Goal: Transaction & Acquisition: Purchase product/service

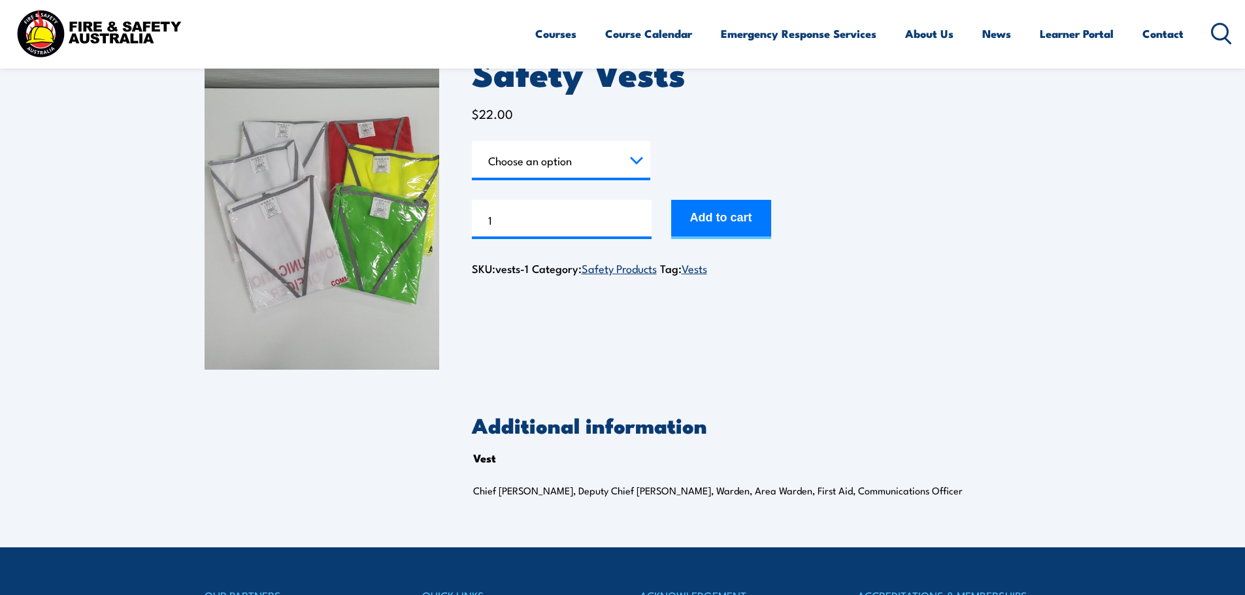
scroll to position [79, 0]
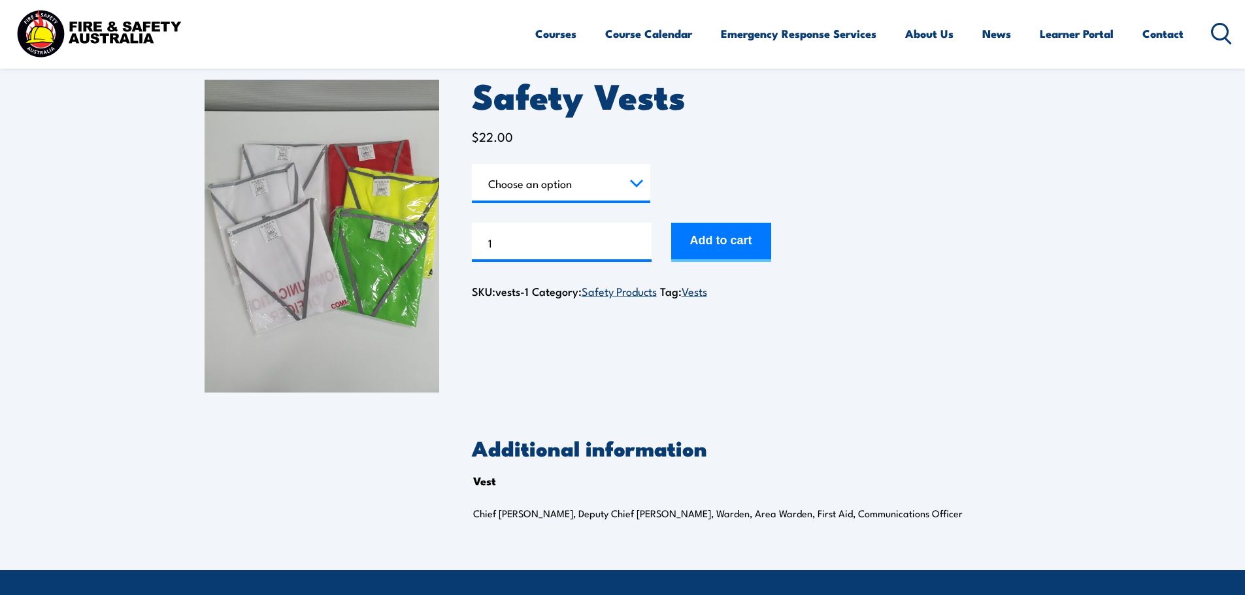
click at [601, 176] on select "Choose an option Chief Warden Deputy Chief Warden Warden Area Warden First Aid …" at bounding box center [561, 183] width 178 height 39
click at [614, 181] on select "Choose an option Chief Warden Deputy Chief Warden Warden Area Warden First Aid …" at bounding box center [561, 183] width 178 height 39
click at [472, 164] on select "Choose an option Chief Warden Deputy Chief Warden Warden Area Warden First Aid …" at bounding box center [561, 183] width 178 height 39
select select "First Aid"
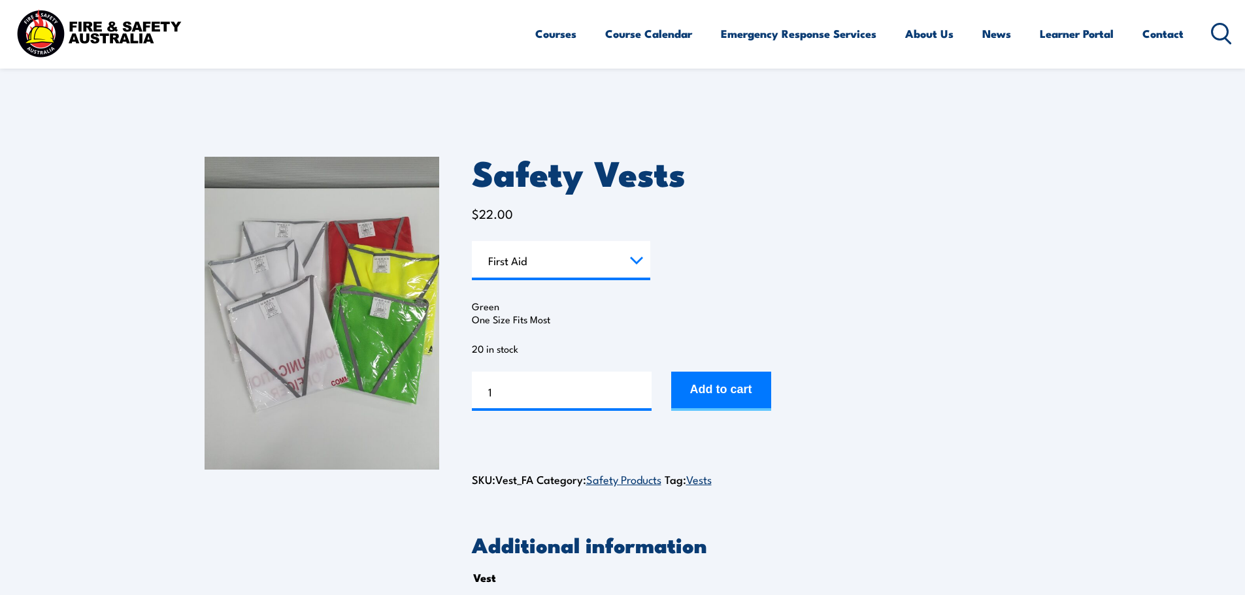
scroll to position [0, 0]
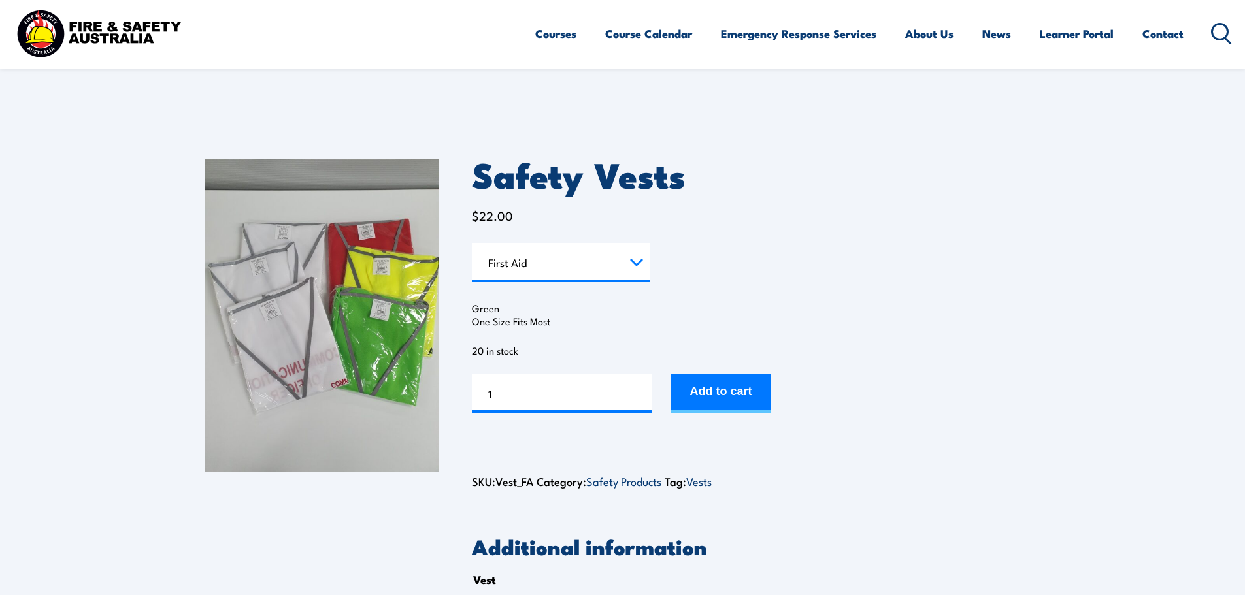
drag, startPoint x: 559, startPoint y: 322, endPoint x: 471, endPoint y: 201, distance: 149.5
click at [471, 293] on div "Safety Vests $ 22.00 Vest Choose an option Chief Warden Deputy Chief Warden War…" at bounding box center [623, 397] width 836 height 543
click at [591, 273] on select "Choose an option Chief Warden Deputy Chief Warden Warden Area Warden First Aid …" at bounding box center [561, 262] width 178 height 39
click at [588, 273] on select "Choose an option Chief Warden Deputy Chief Warden Warden Area Warden First Aid …" at bounding box center [561, 262] width 178 height 39
click at [739, 283] on form "Vest Choose an option Chief Warden Deputy Chief Warden Warden Area Warden First…" at bounding box center [756, 328] width 569 height 170
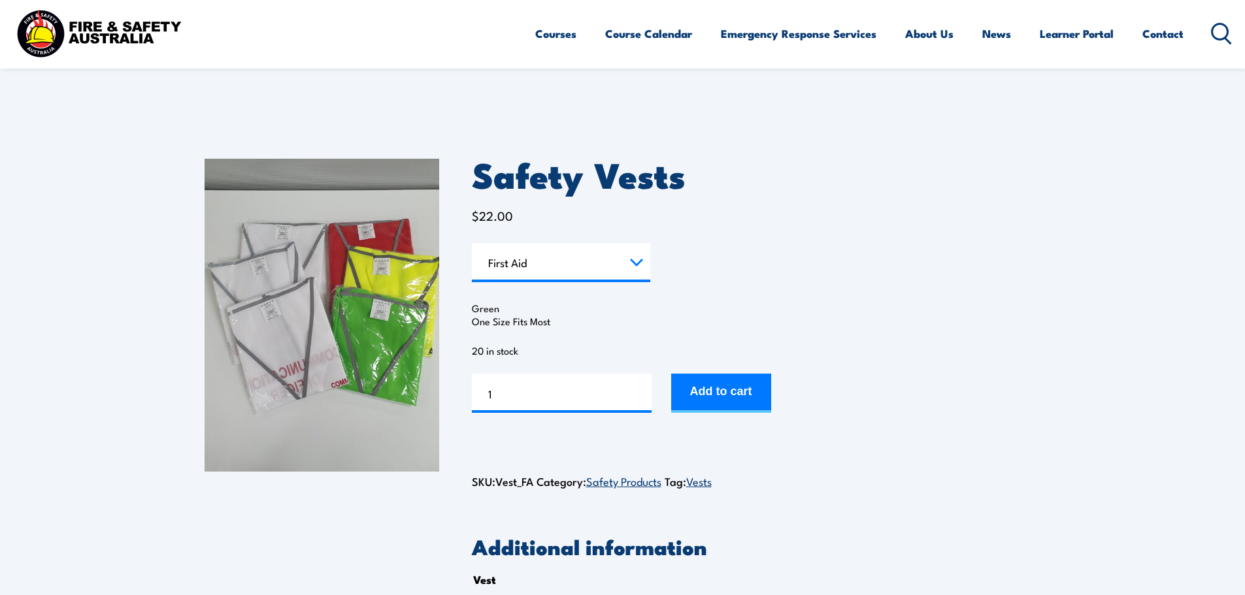
click at [648, 253] on select "Choose an option Chief Warden Deputy Chief Warden Warden Area Warden First Aid …" at bounding box center [561, 262] width 178 height 39
click at [639, 259] on select "Choose an option Chief Warden Deputy Chief Warden Warden Area Warden First Aid …" at bounding box center [561, 262] width 178 height 39
click at [718, 272] on form "Vest Choose an option Chief Warden Deputy Chief Warden Warden Area Warden First…" at bounding box center [756, 328] width 569 height 170
click at [626, 393] on input "1" at bounding box center [562, 393] width 180 height 39
click at [640, 388] on input "2" at bounding box center [562, 393] width 180 height 39
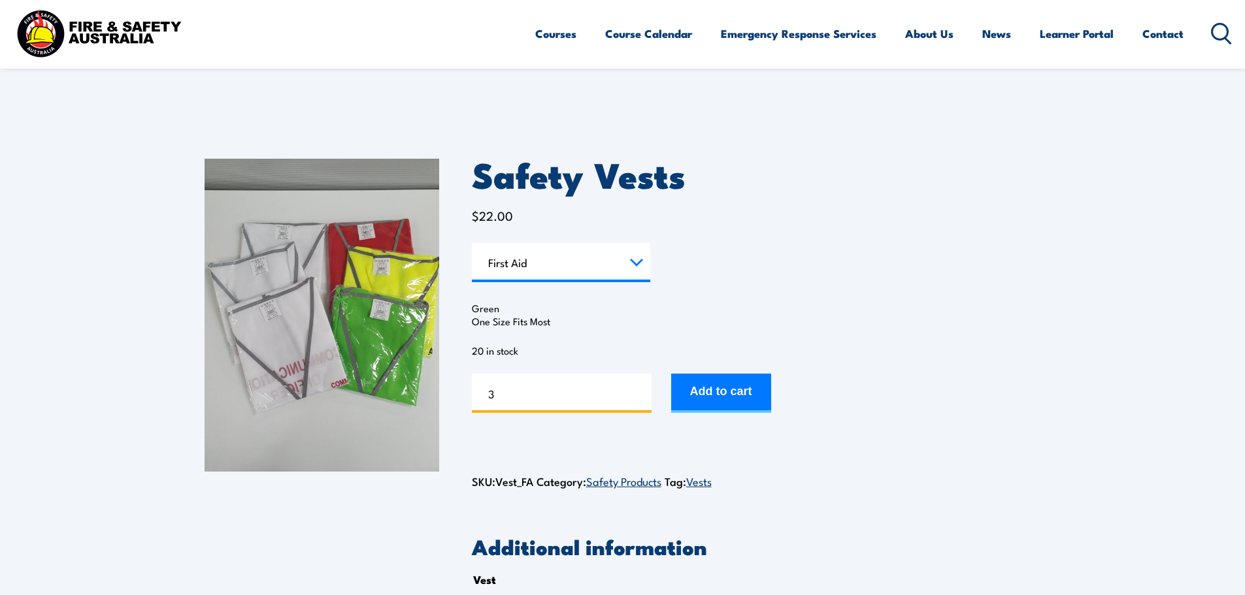
click at [640, 388] on input "3" at bounding box center [562, 393] width 180 height 39
type input "4"
click at [640, 388] on input "4" at bounding box center [562, 393] width 180 height 39
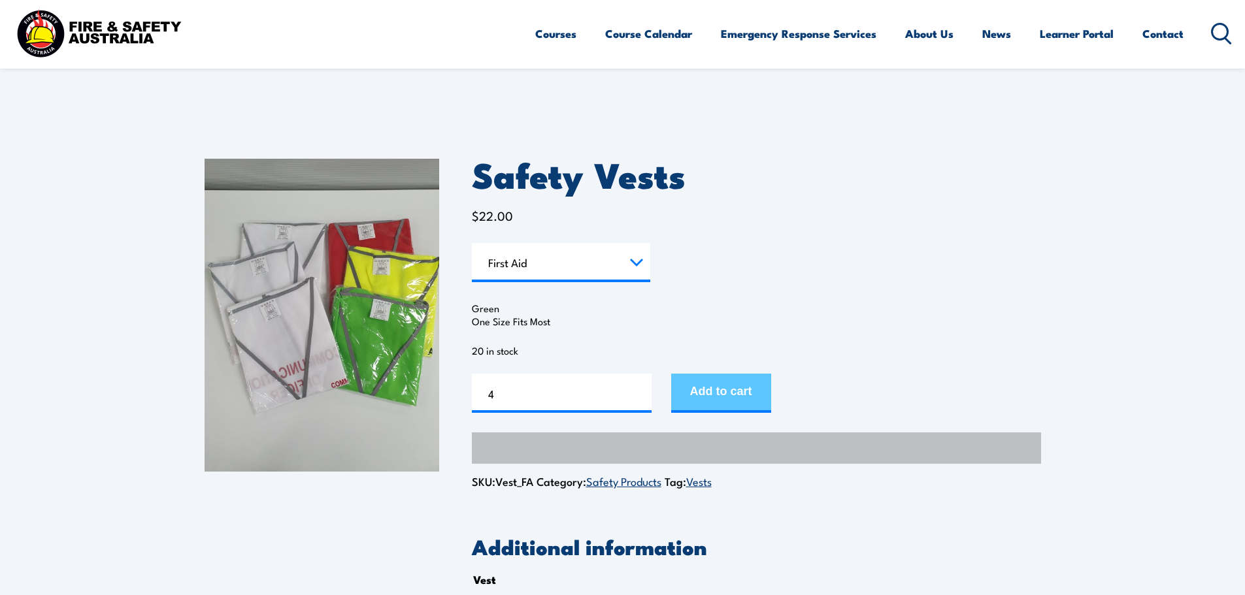
click at [694, 393] on button "Add to cart" at bounding box center [721, 393] width 100 height 39
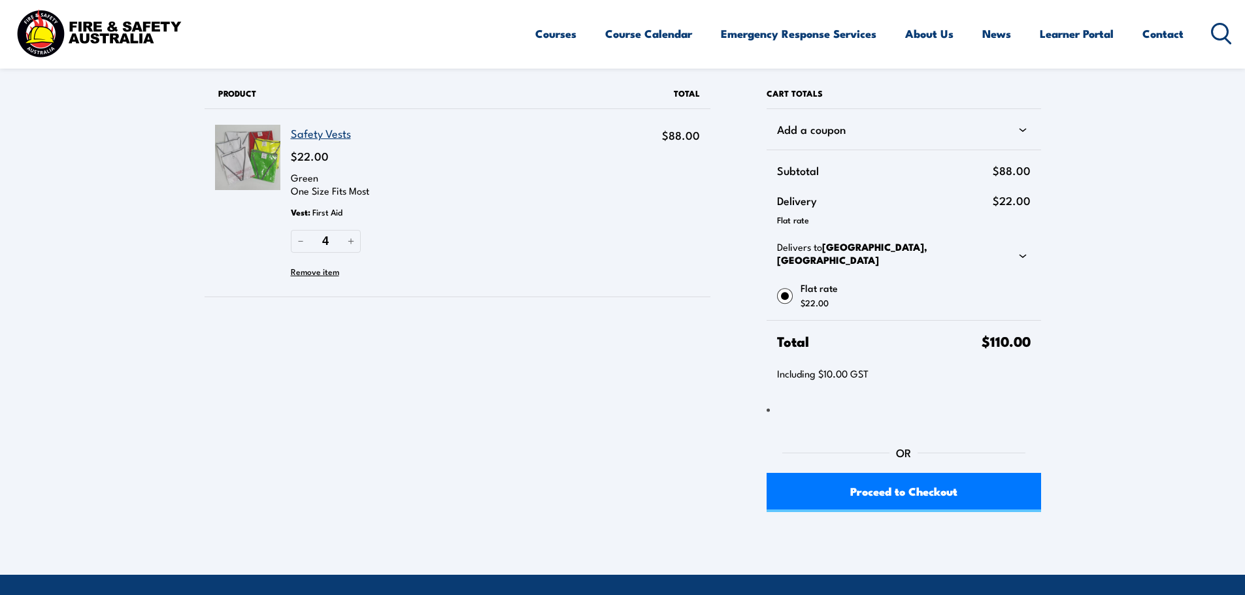
click at [1219, 39] on circle at bounding box center [1220, 32] width 16 height 16
click at [1207, 41] on div "Courses Course Calendar Emergency Response Services Services Overview Emergency…" at bounding box center [883, 33] width 697 height 56
click at [1219, 35] on icon at bounding box center [1221, 34] width 21 height 22
click at [327, 134] on link "Safety Vests" at bounding box center [321, 133] width 60 height 16
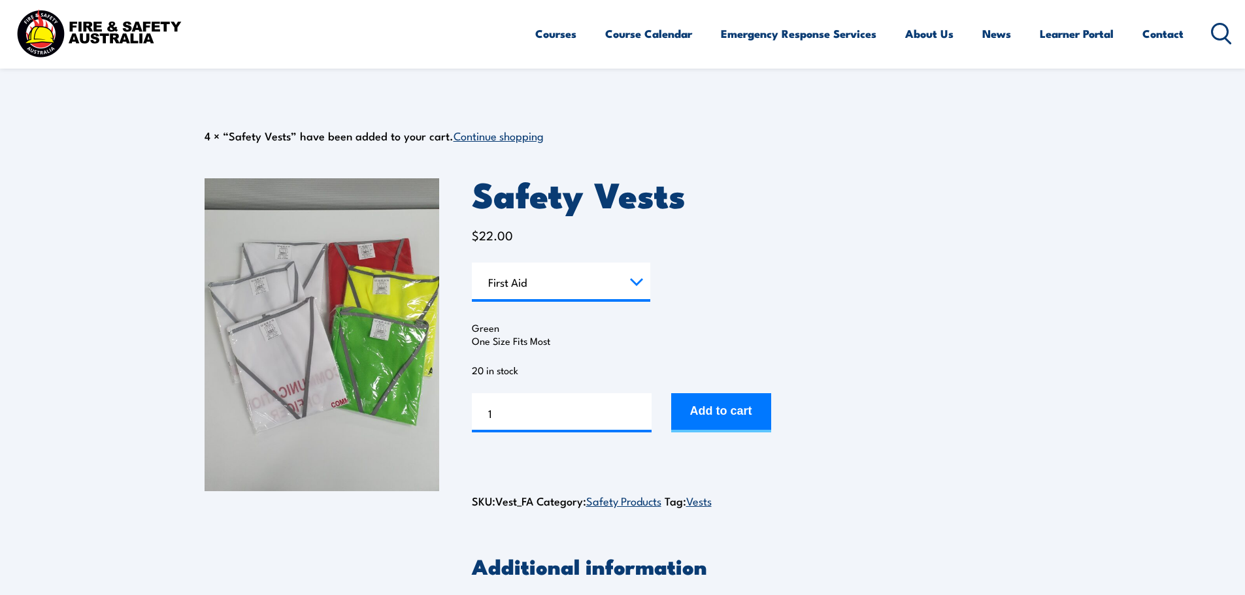
click at [474, 139] on link "Continue shopping" at bounding box center [499, 135] width 90 height 16
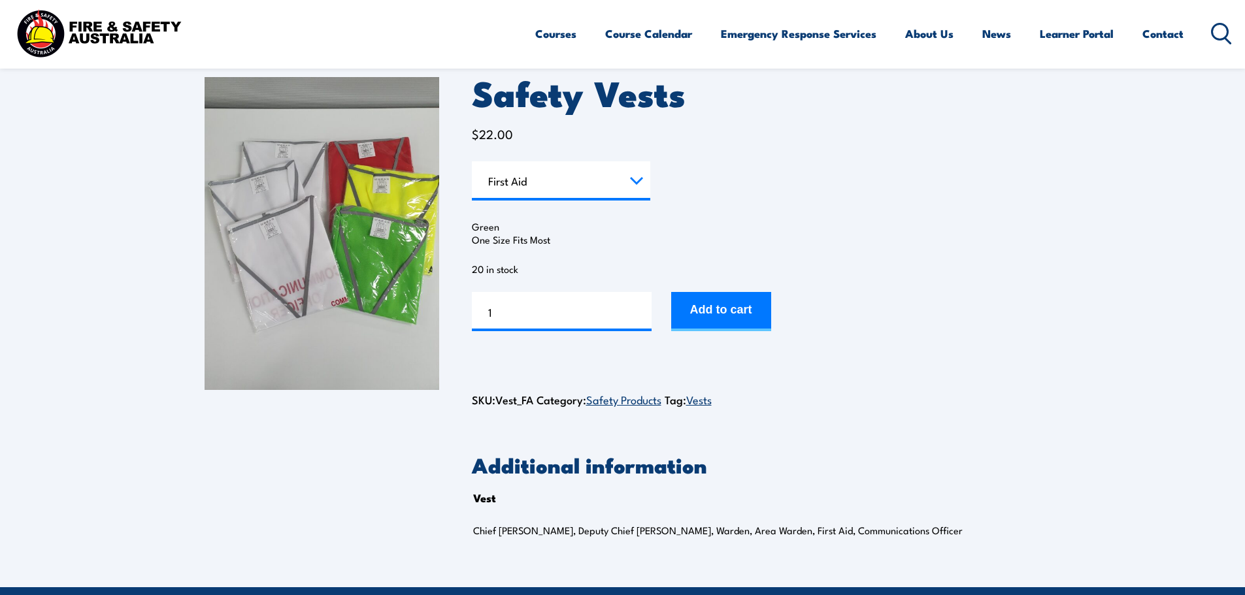
scroll to position [217, 0]
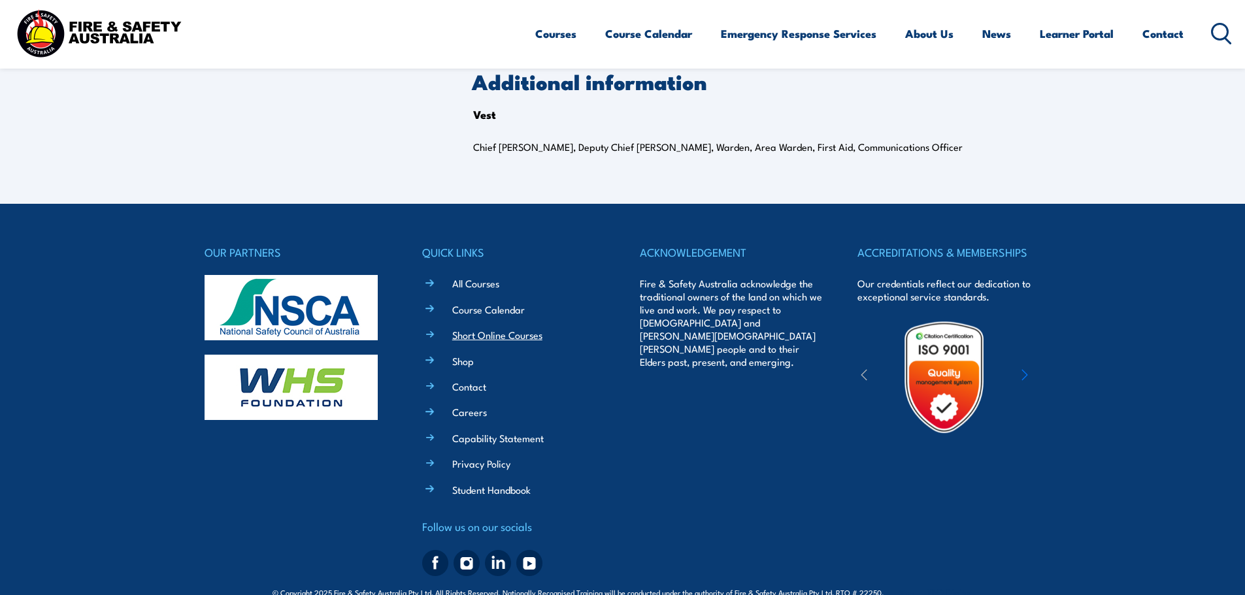
scroll to position [471, 0]
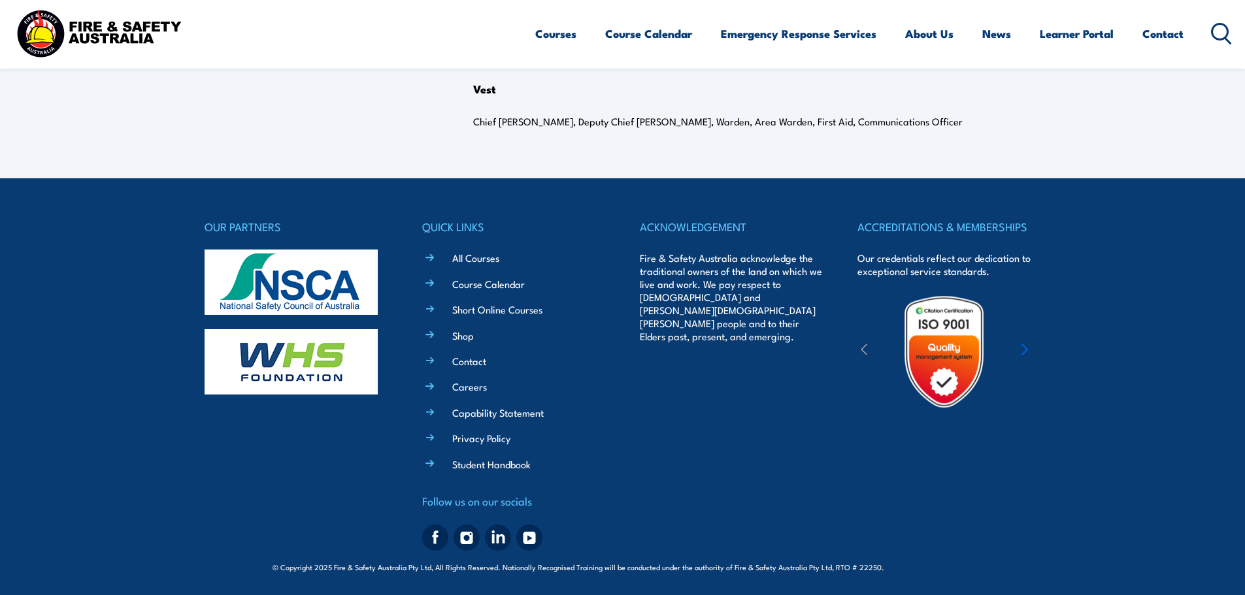
click at [462, 325] on ul "All Courses Course Calendar Short Online Courses Shop Contact Careers Capabilit…" at bounding box center [523, 361] width 164 height 222
click at [461, 333] on link "Shop" at bounding box center [463, 336] width 22 height 14
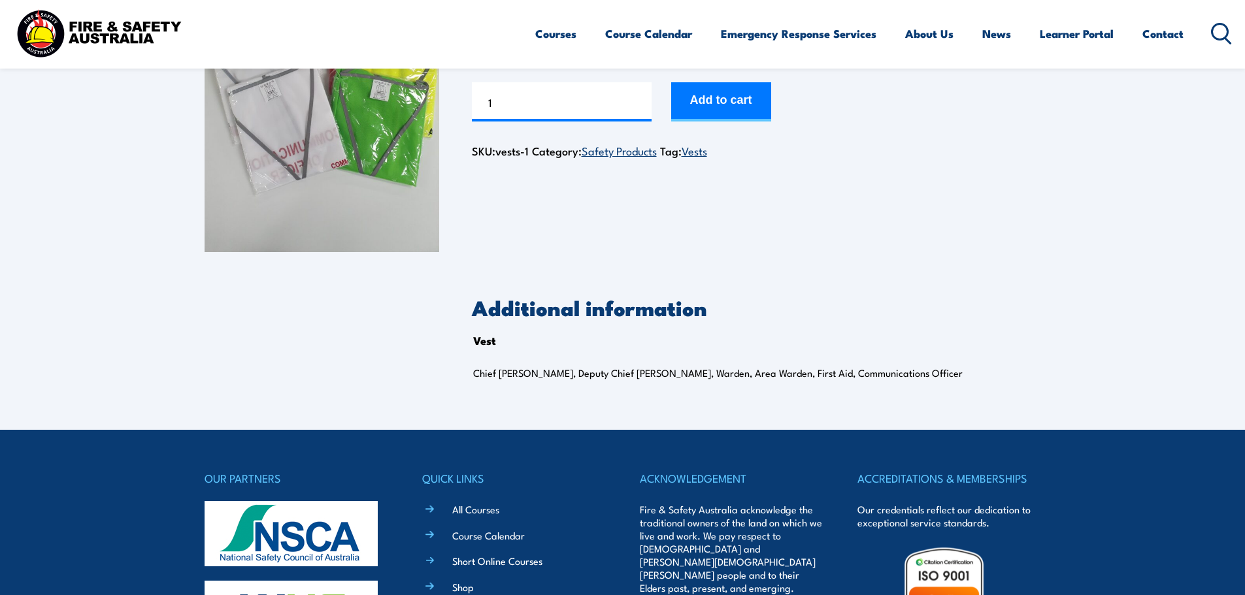
scroll to position [406, 0]
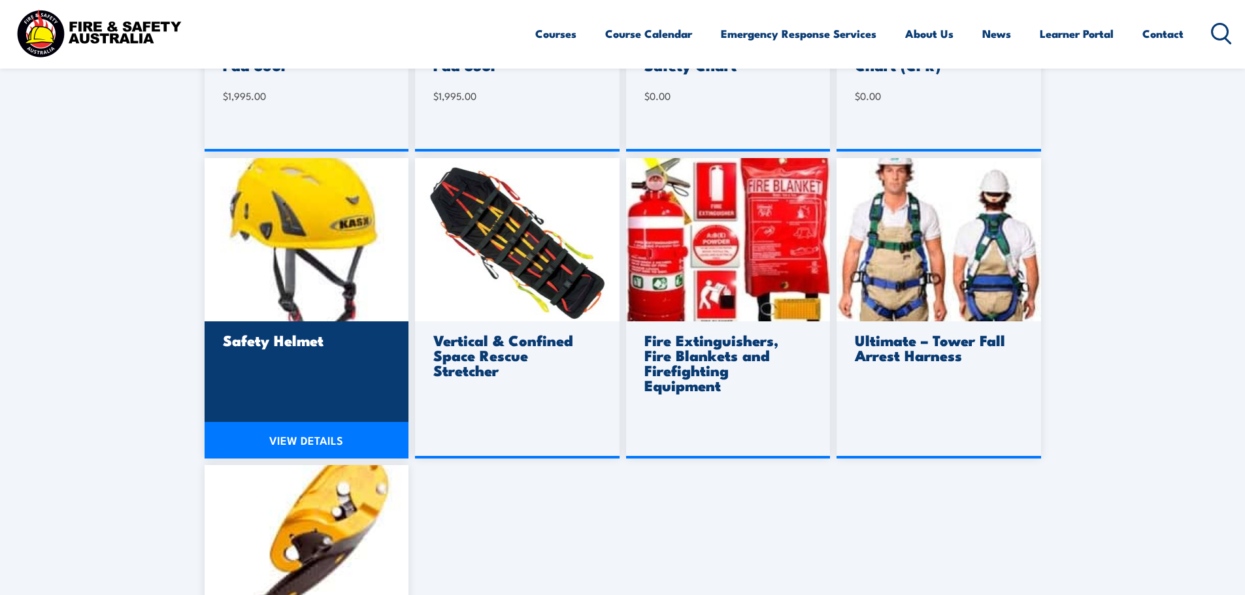
scroll to position [850, 0]
click at [301, 282] on img at bounding box center [307, 238] width 205 height 163
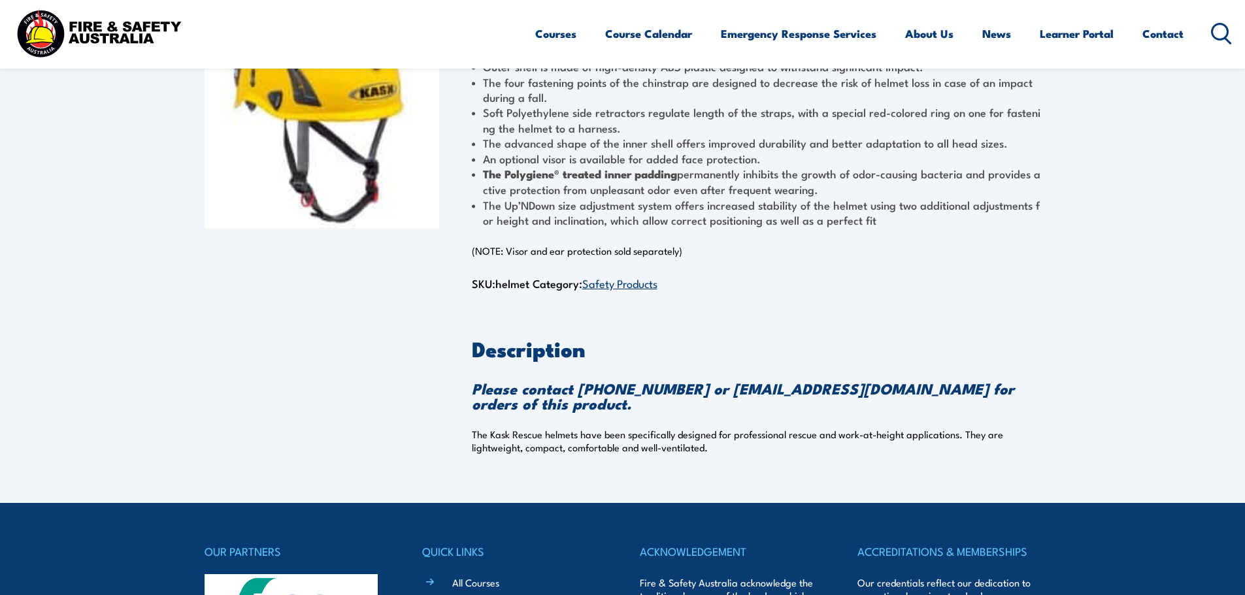
scroll to position [131, 0]
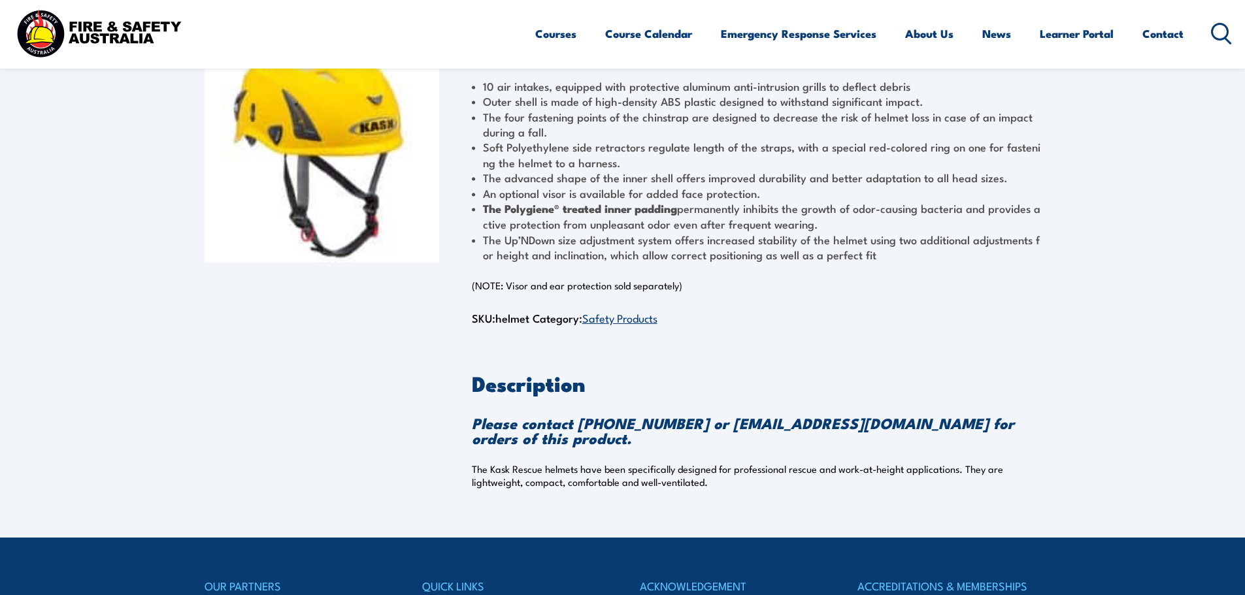
click at [972, 429] on strong "Please contact [PHONE_NUMBER] or [EMAIL_ADDRESS][DOMAIN_NAME] for orders of thi…" at bounding box center [743, 431] width 542 height 38
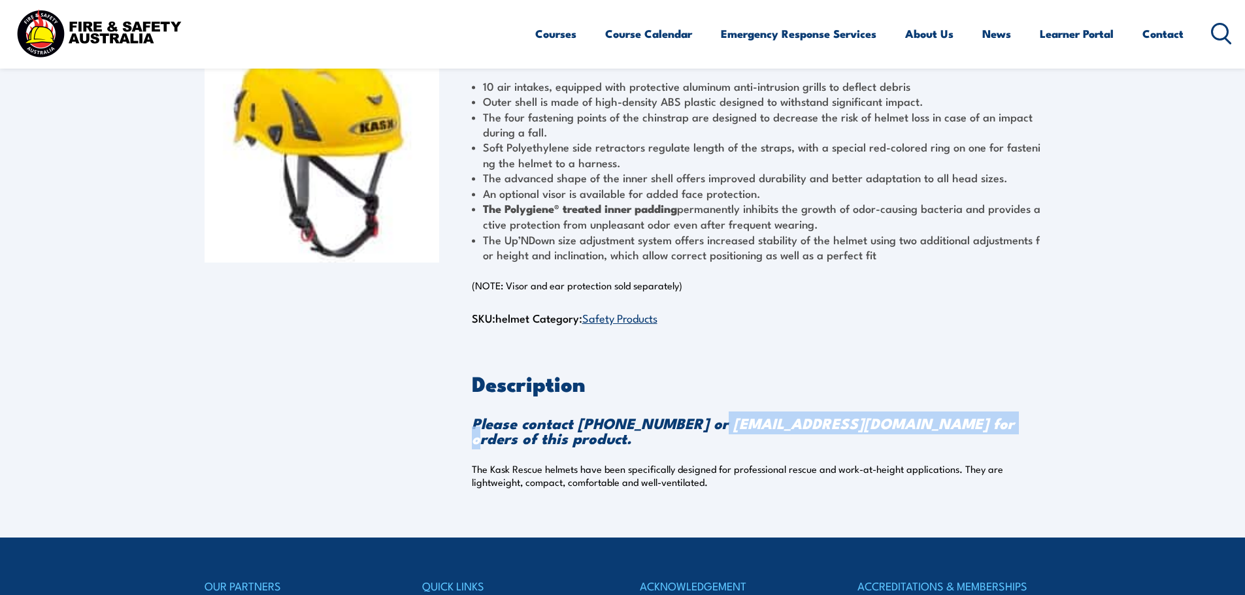
drag, startPoint x: 974, startPoint y: 426, endPoint x: 704, endPoint y: 429, distance: 270.6
click at [704, 429] on strong "Please contact [PHONE_NUMBER] or [EMAIL_ADDRESS][DOMAIN_NAME] for orders of thi…" at bounding box center [743, 431] width 542 height 38
copy strong "[EMAIL_ADDRESS][DOMAIN_NAME]"
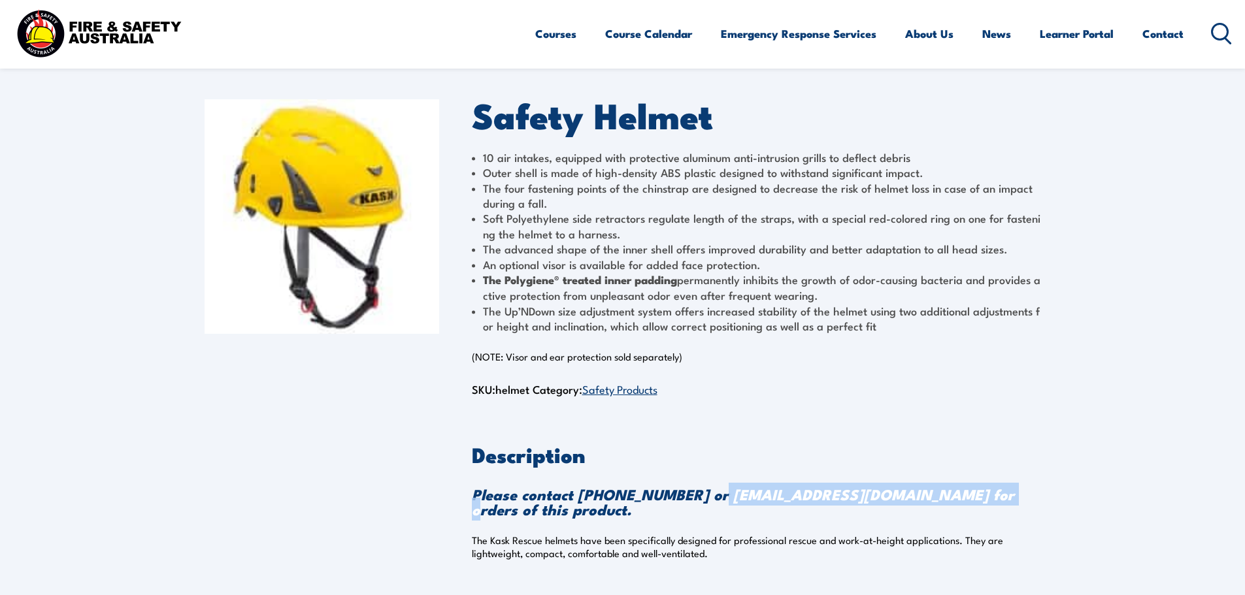
scroll to position [0, 0]
